Goal: Task Accomplishment & Management: Complete application form

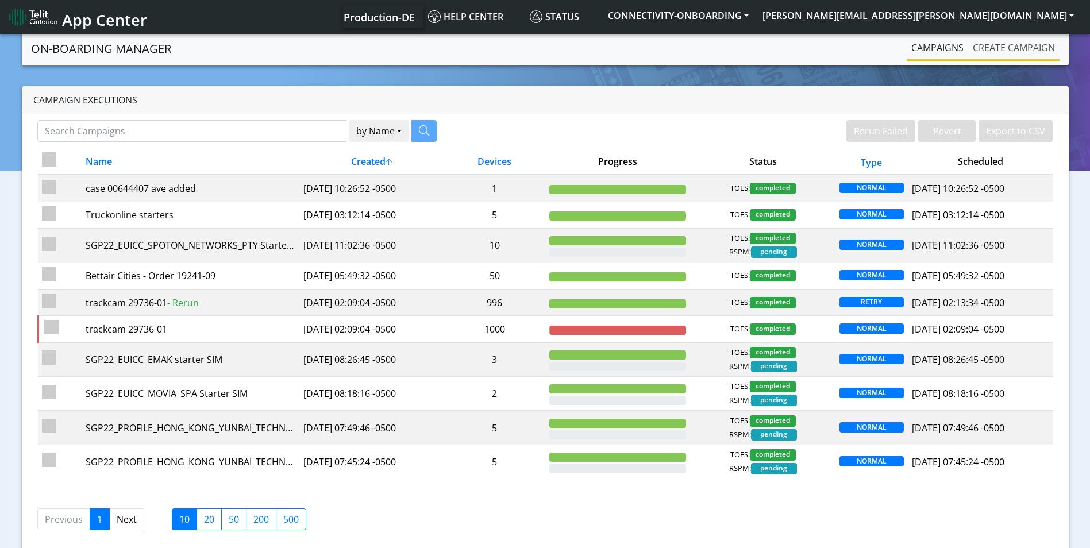
click at [1025, 51] on link "Create campaign" at bounding box center [1013, 47] width 91 height 23
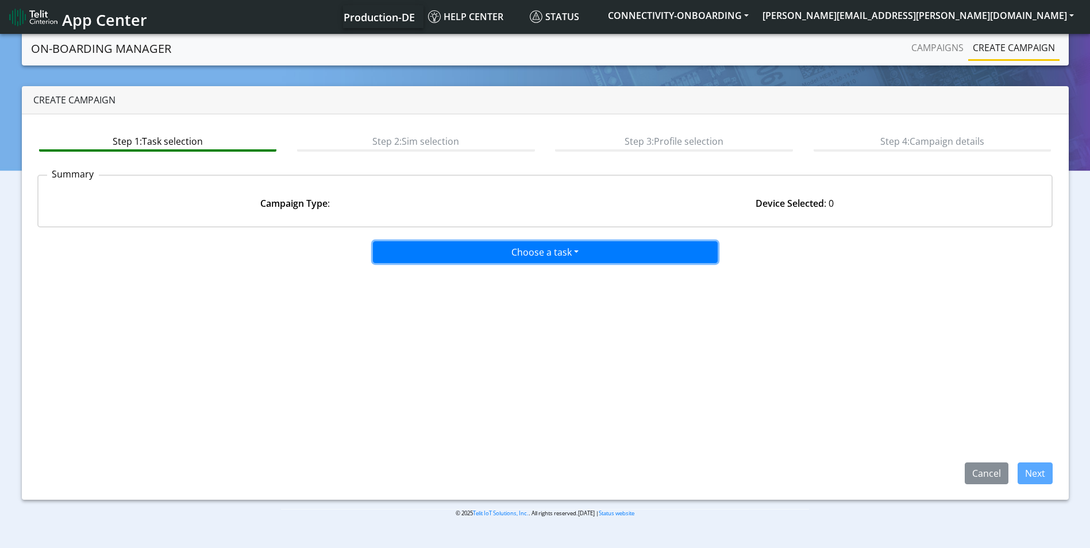
click at [418, 255] on button "Choose a task" at bounding box center [545, 252] width 345 height 22
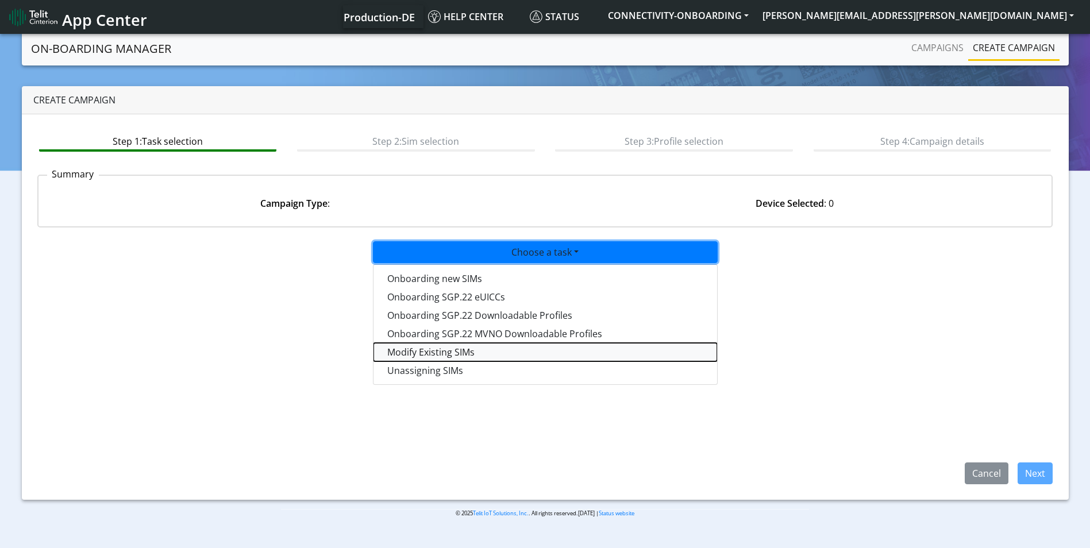
click at [426, 354] on taskiotp-dropdown "Modify Existing SIMs" at bounding box center [545, 352] width 344 height 18
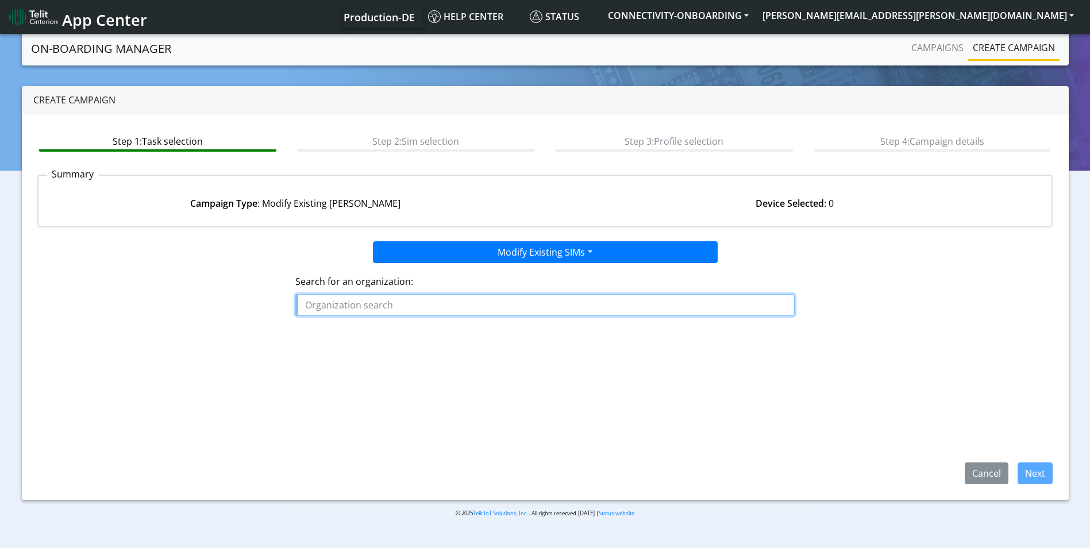
click at [409, 298] on input "text" at bounding box center [544, 305] width 499 height 22
click at [349, 329] on ngb-highlight "INEO _SENSE" at bounding box center [337, 331] width 55 height 13
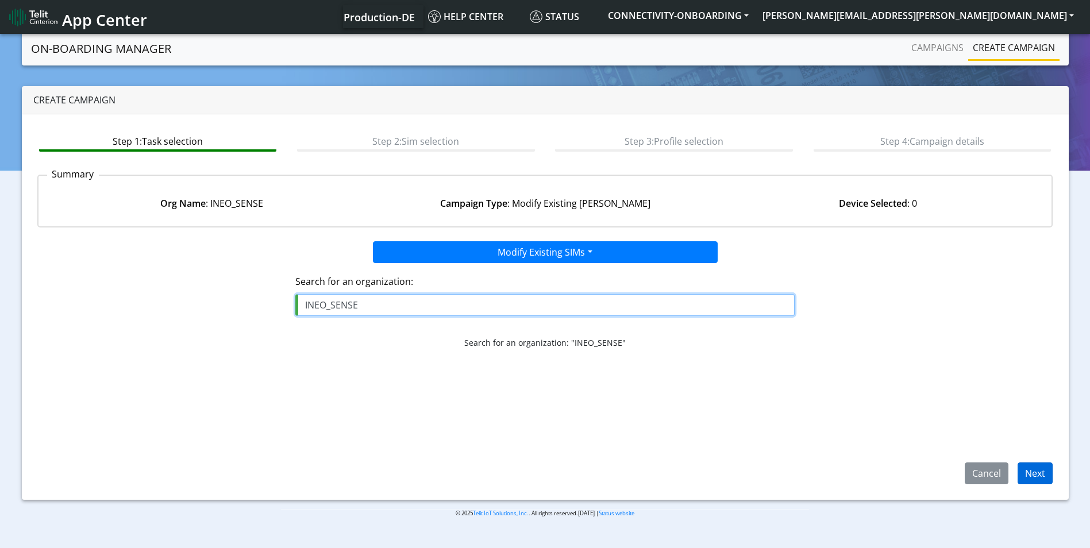
type input "INEO_SENSE"
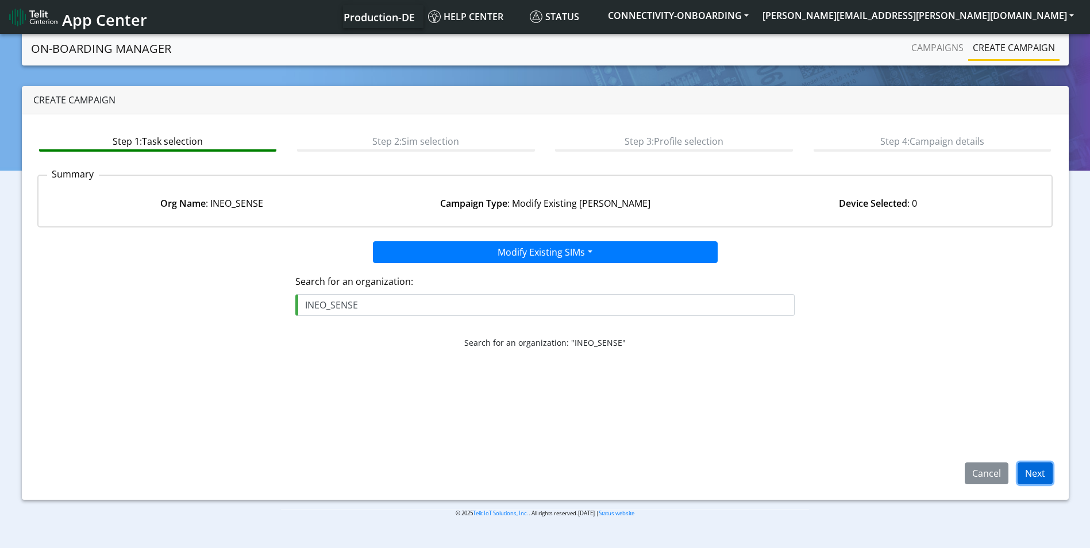
click at [1045, 463] on button "Next" at bounding box center [1034, 473] width 35 height 22
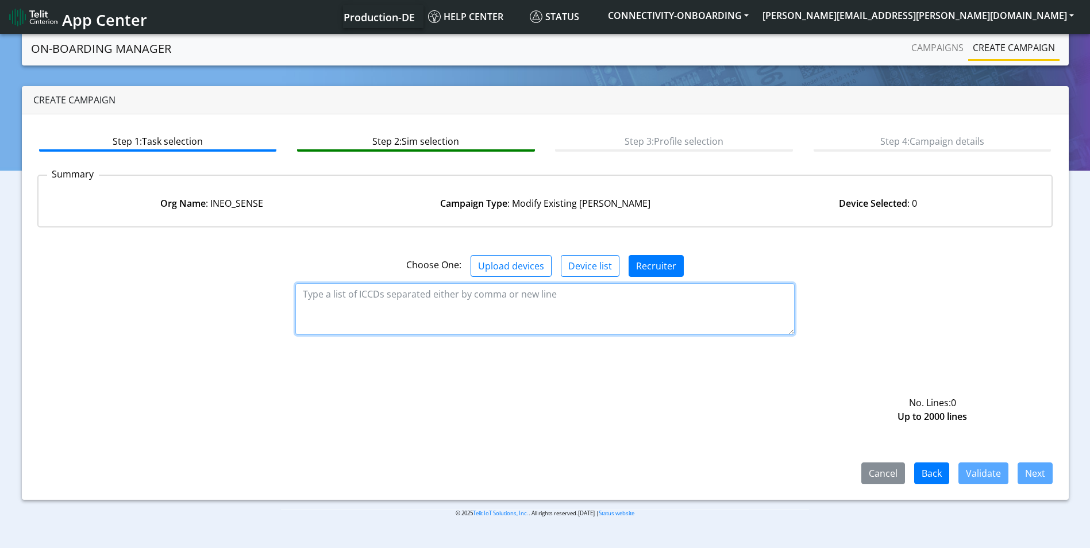
click at [465, 300] on textarea at bounding box center [544, 309] width 499 height 52
paste textarea "89358151000028838103"
type textarea "89358151000028838103"
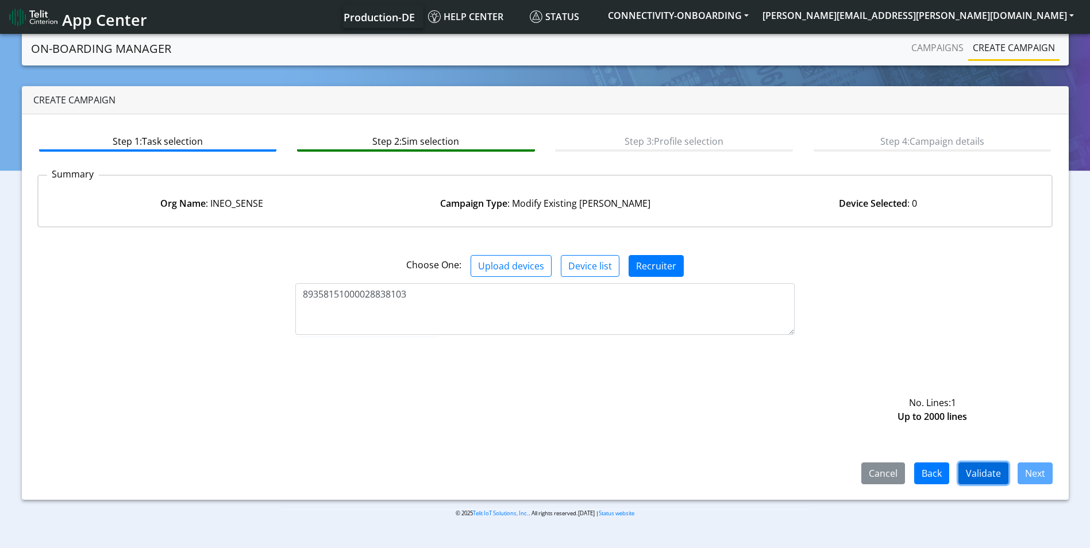
click at [975, 466] on button "Validate" at bounding box center [983, 473] width 50 height 22
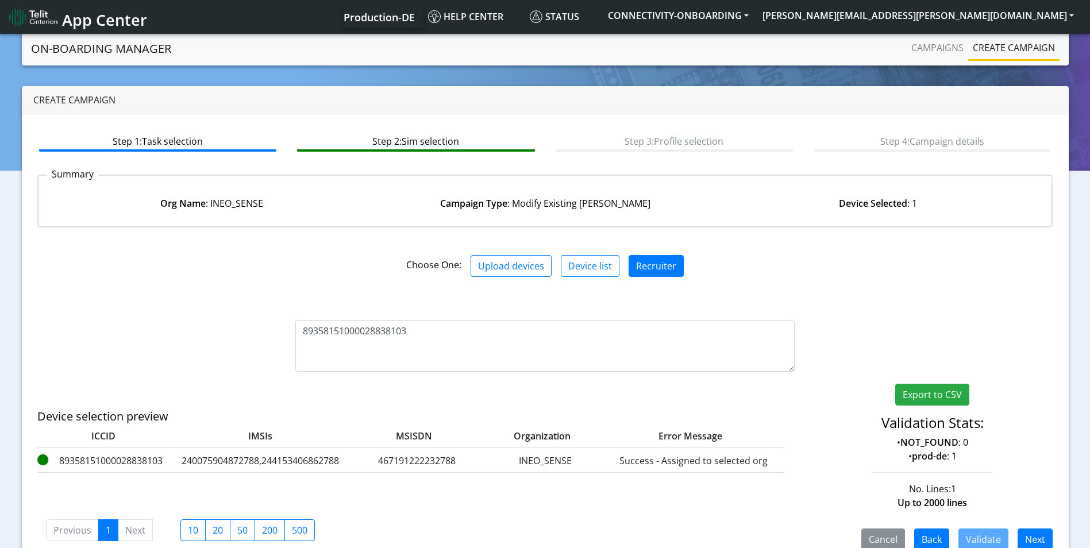
scroll to position [22, 0]
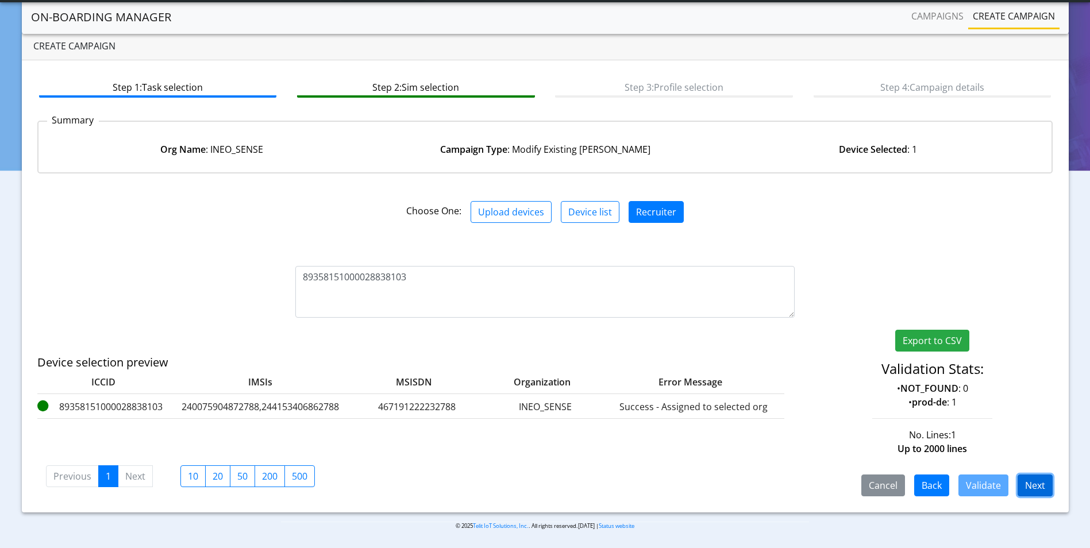
click at [1040, 484] on button "Next" at bounding box center [1034, 485] width 35 height 22
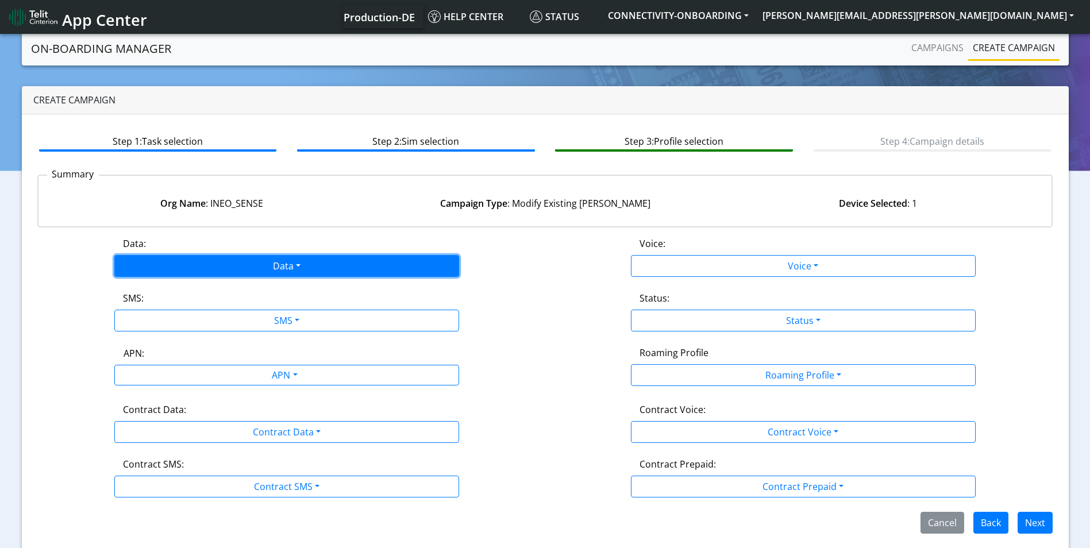
click at [328, 265] on button "Data" at bounding box center [286, 266] width 345 height 22
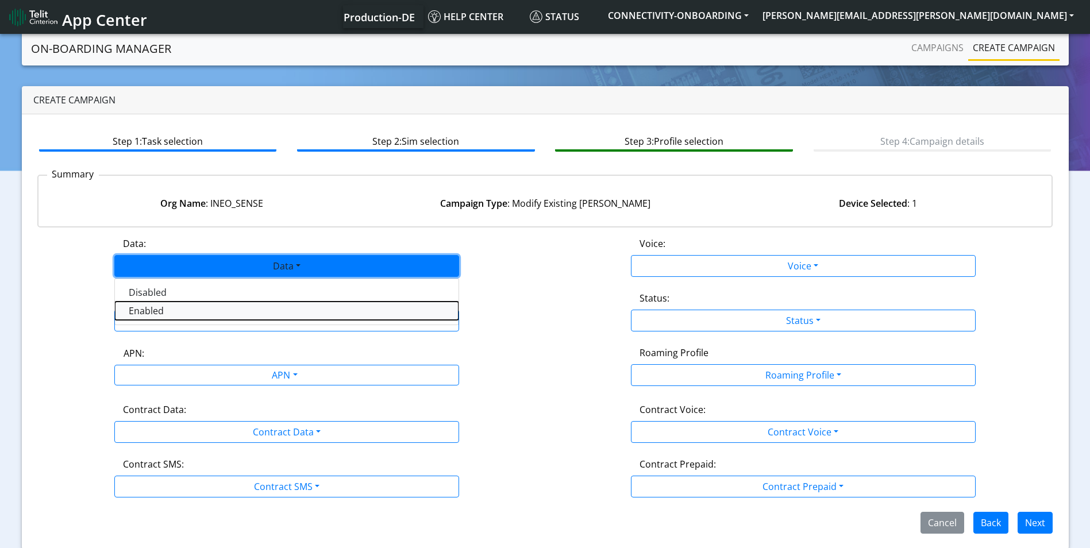
click at [206, 311] on button "Enabled" at bounding box center [287, 311] width 344 height 18
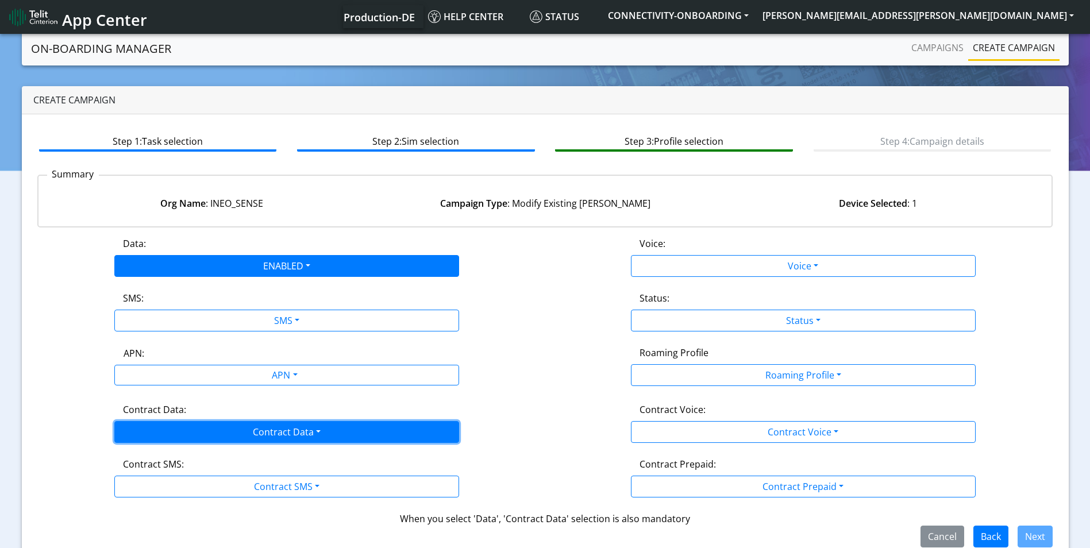
click at [227, 435] on button "Contract Data" at bounding box center [286, 432] width 345 height 22
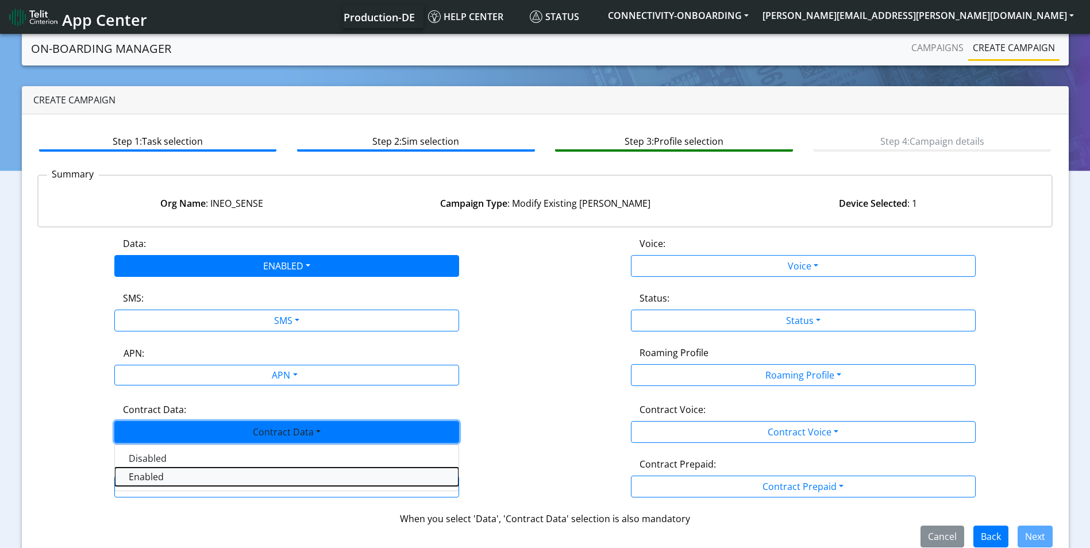
click at [190, 483] on Dataenabled-dropdown "Enabled" at bounding box center [287, 477] width 344 height 18
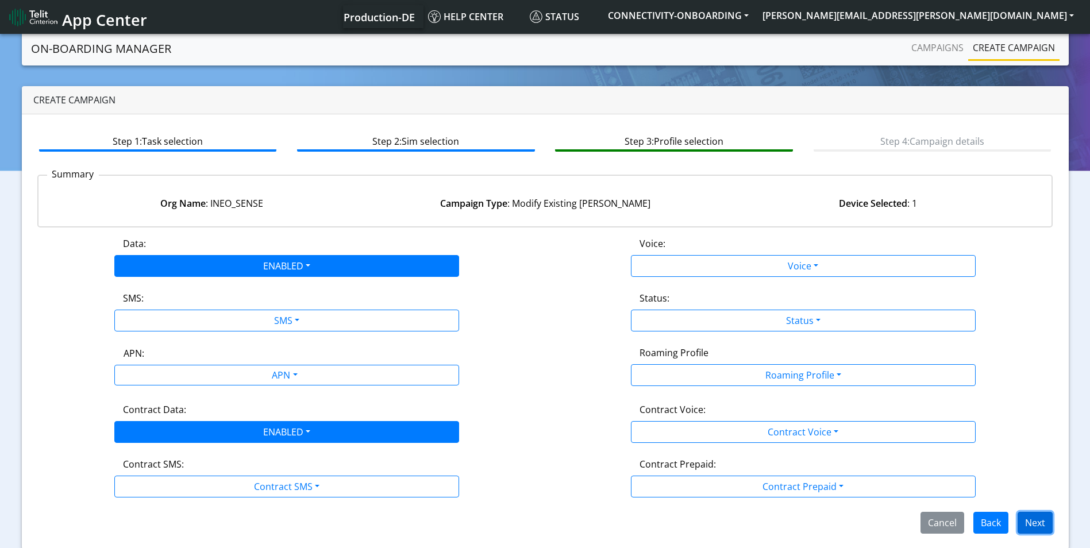
click at [1037, 519] on button "Next" at bounding box center [1034, 523] width 35 height 22
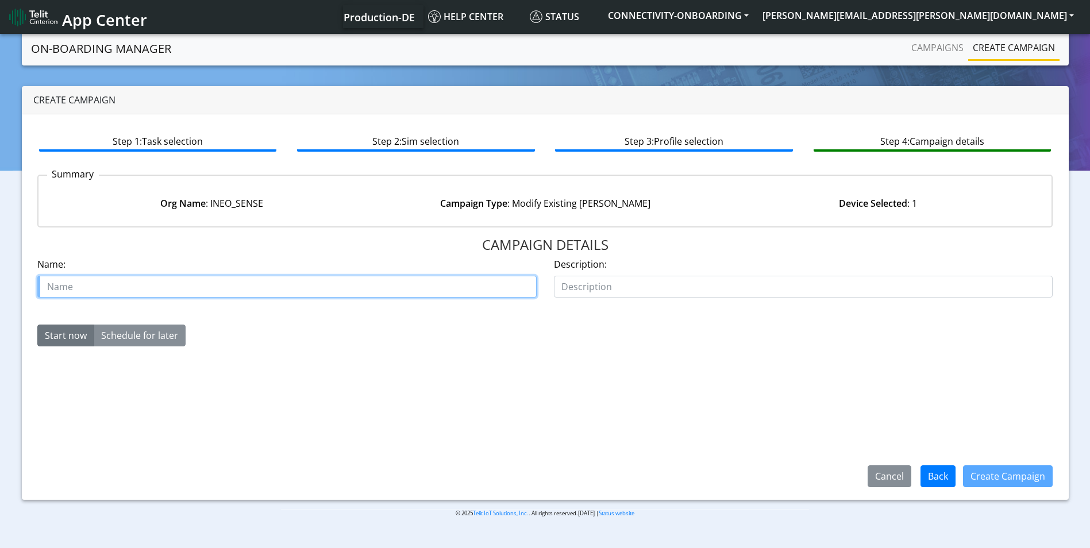
click at [315, 284] on input "text" at bounding box center [286, 287] width 499 height 22
type input "ineo sense"
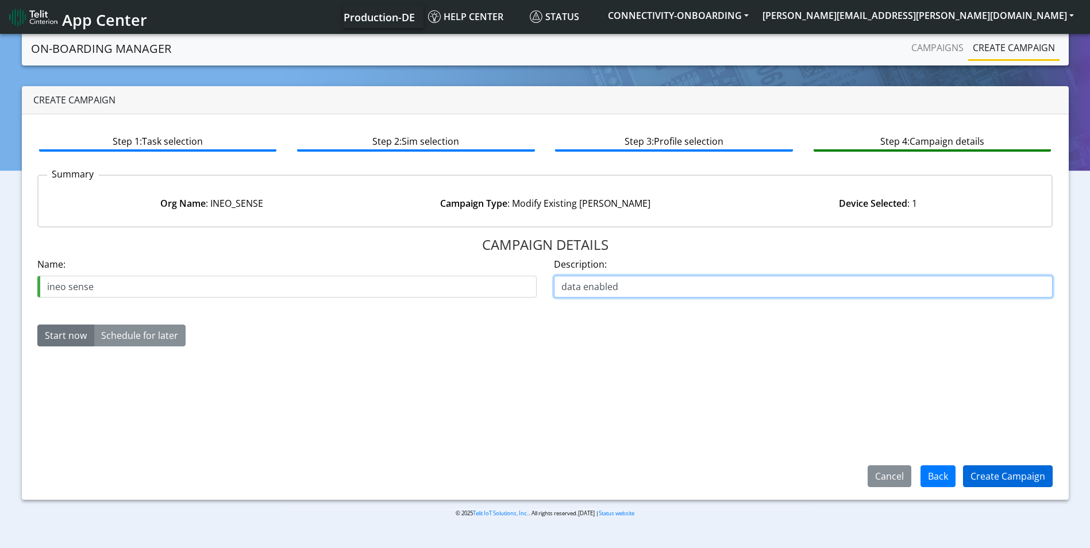
type input "data enabled"
click at [1005, 474] on button "Create Campaign" at bounding box center [1008, 476] width 90 height 22
